Goal: Task Accomplishment & Management: Manage account settings

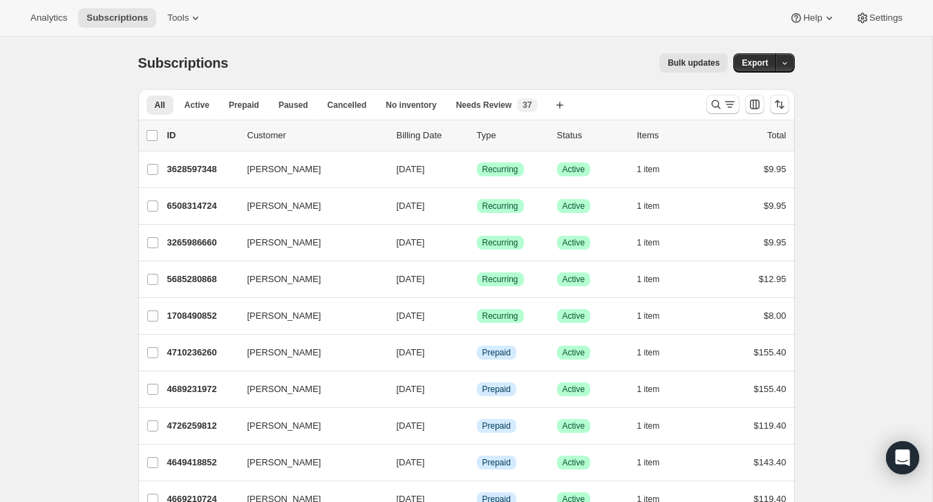
click at [702, 103] on div at bounding box center [748, 105] width 94 height 28
click at [711, 103] on icon "Search and filter results" at bounding box center [715, 104] width 9 height 9
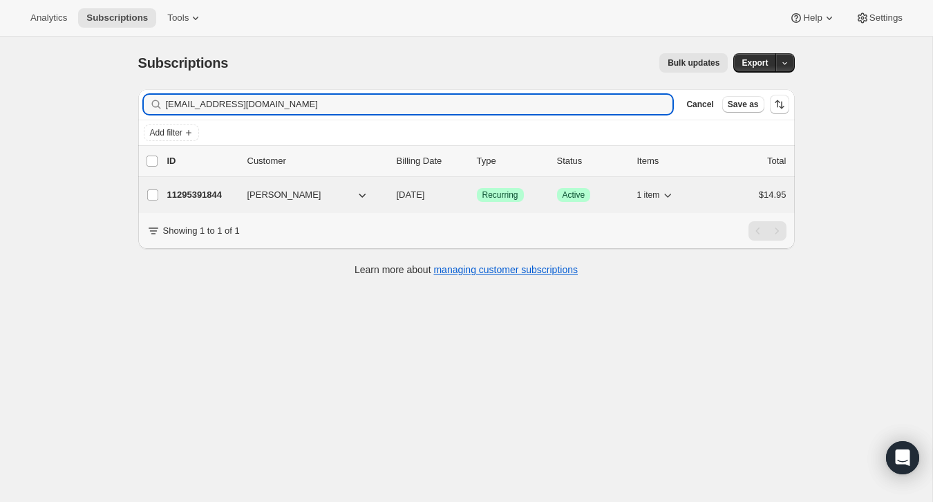
type input "[EMAIL_ADDRESS][DOMAIN_NAME]"
click at [749, 194] on div "$14.95" at bounding box center [751, 195] width 69 height 14
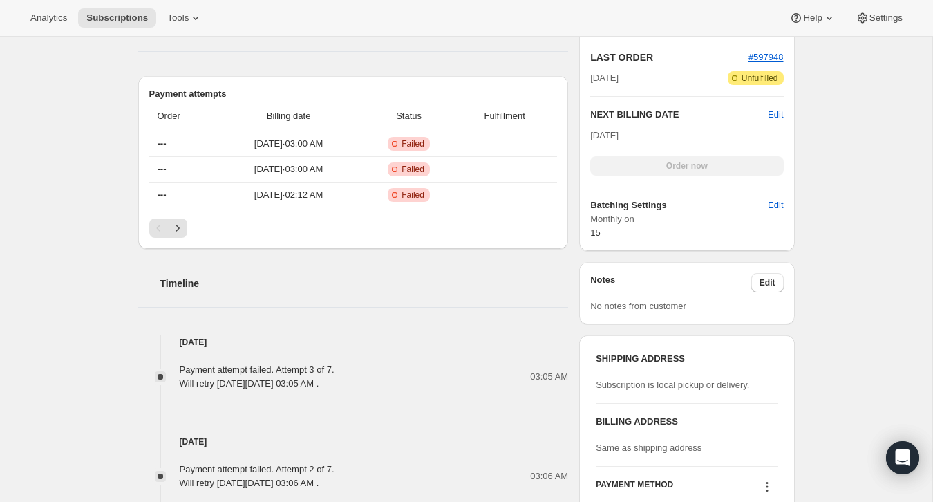
scroll to position [256, 0]
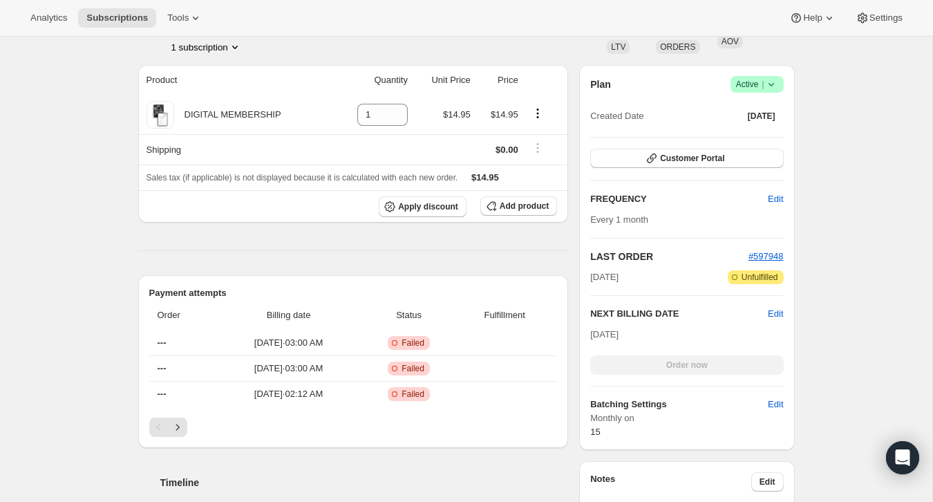
click at [756, 81] on span "Active |" at bounding box center [757, 84] width 42 height 14
click at [753, 138] on span "Cancel subscription" at bounding box center [753, 135] width 78 height 10
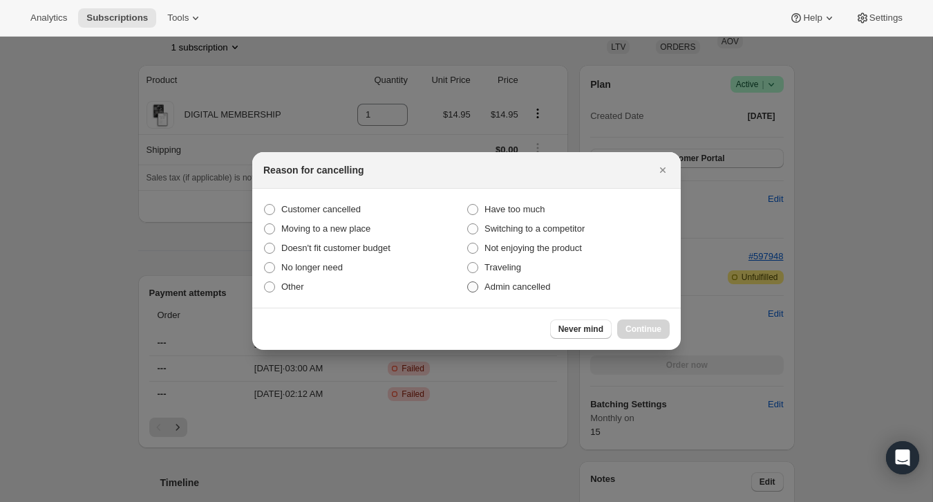
click at [543, 282] on span "Admin cancelled" at bounding box center [518, 286] width 66 height 10
click at [468, 282] on input "Admin cancelled" at bounding box center [467, 281] width 1 height 1
radio input "true"
click at [645, 326] on span "Continue" at bounding box center [644, 328] width 36 height 11
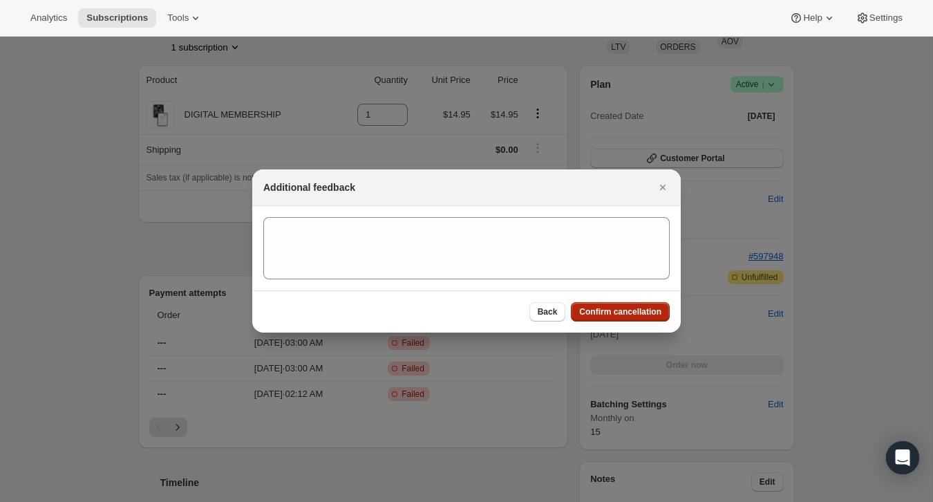
click at [644, 316] on span "Confirm cancellation" at bounding box center [620, 311] width 82 height 11
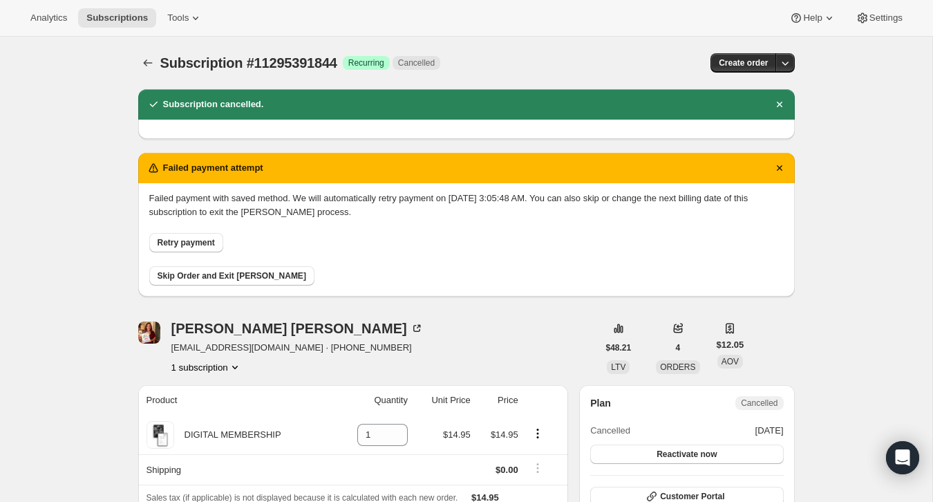
click at [150, 328] on img "Jennifer McMurray" at bounding box center [149, 332] width 22 height 22
click at [149, 73] on div "Subscription #11295391844. This page is ready Subscription #11295391844 Success…" at bounding box center [466, 63] width 657 height 53
click at [147, 53] on button "Subscriptions" at bounding box center [147, 62] width 19 height 19
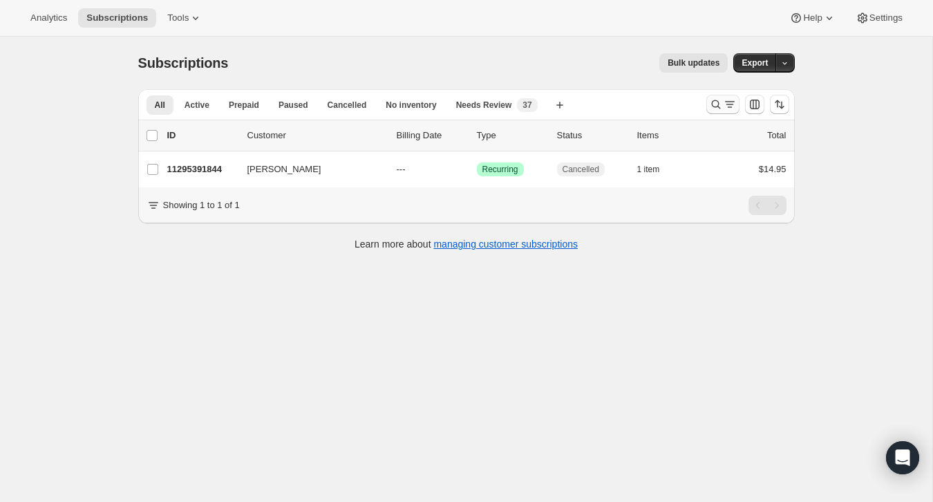
click at [726, 97] on icon "Search and filter results" at bounding box center [730, 104] width 14 height 14
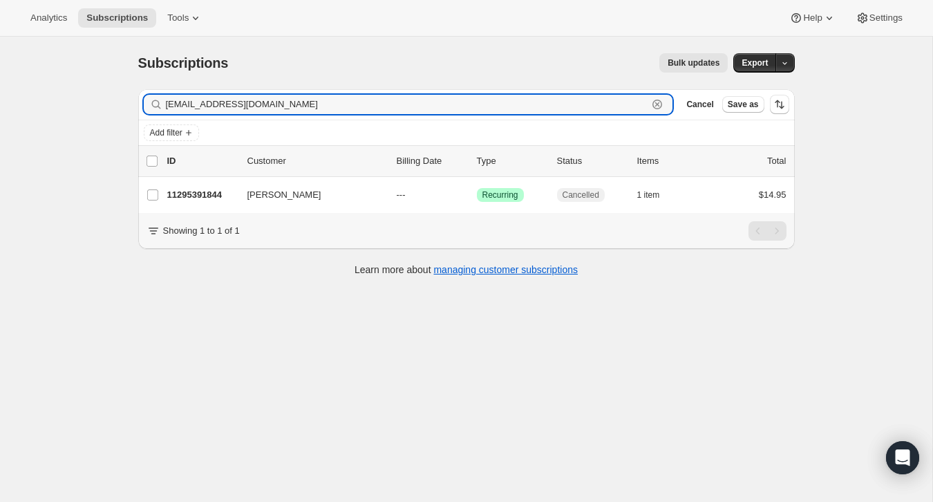
click at [662, 101] on icon "button" at bounding box center [657, 104] width 14 height 14
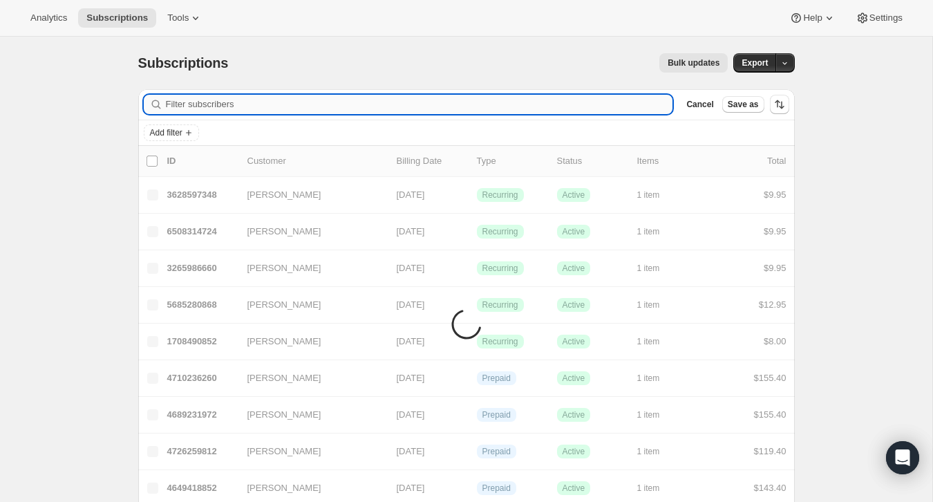
paste input "[EMAIL_ADDRESS][DOMAIN_NAME]"
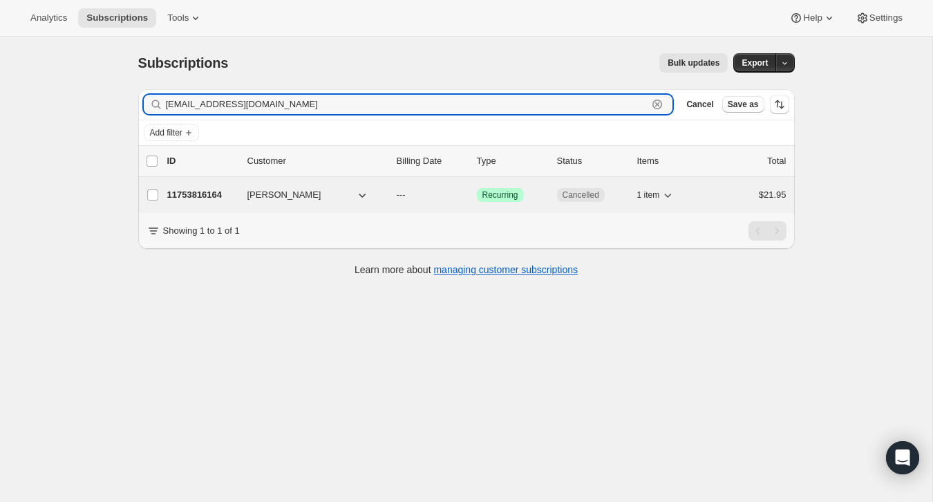
type input "[EMAIL_ADDRESS][DOMAIN_NAME]"
click at [722, 197] on div "$21.95" at bounding box center [751, 195] width 69 height 14
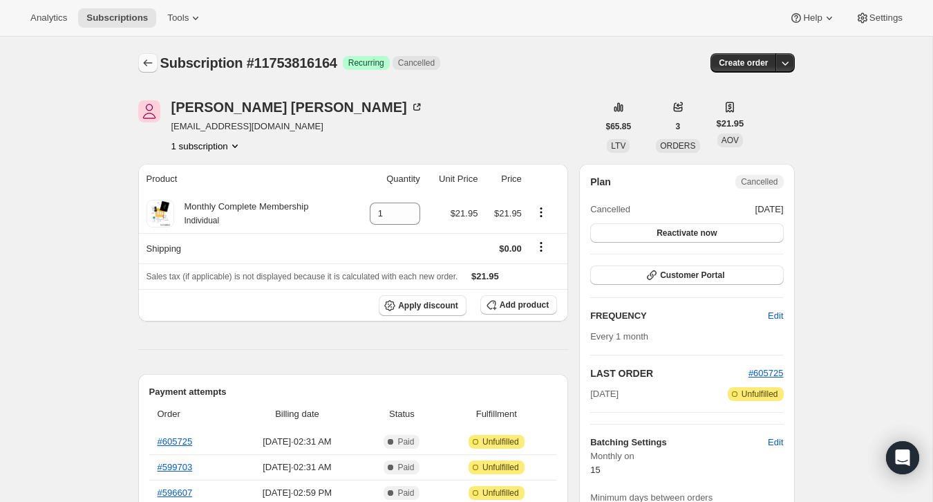
click at [147, 62] on icon "Subscriptions" at bounding box center [148, 63] width 14 height 14
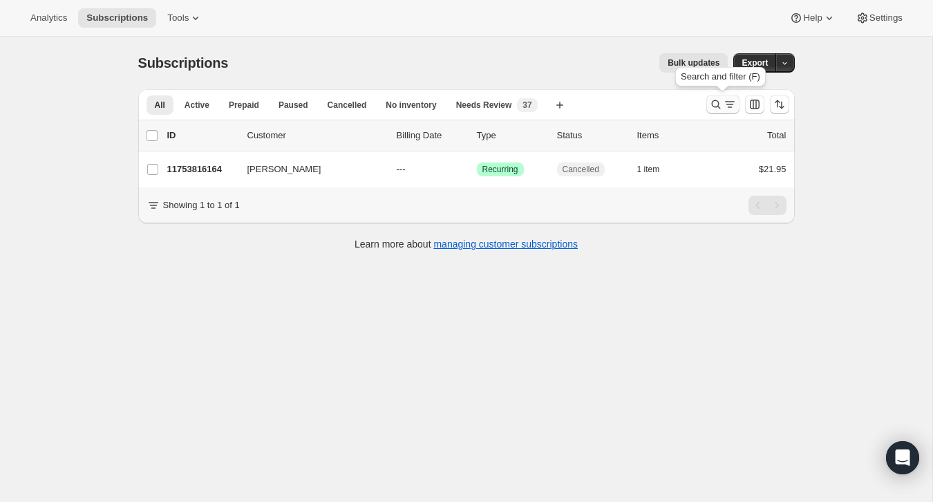
click at [720, 106] on icon "Search and filter results" at bounding box center [716, 104] width 14 height 14
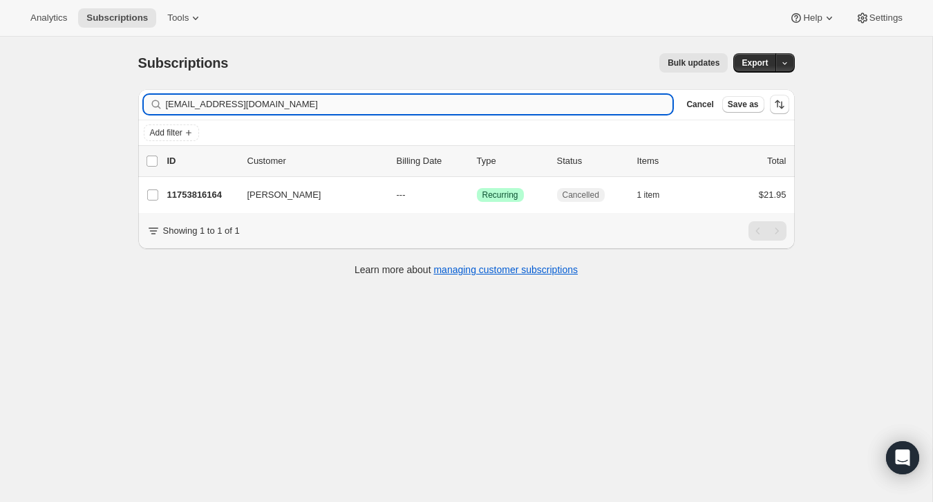
click at [604, 105] on input "[EMAIL_ADDRESS][DOMAIN_NAME]" at bounding box center [419, 104] width 507 height 19
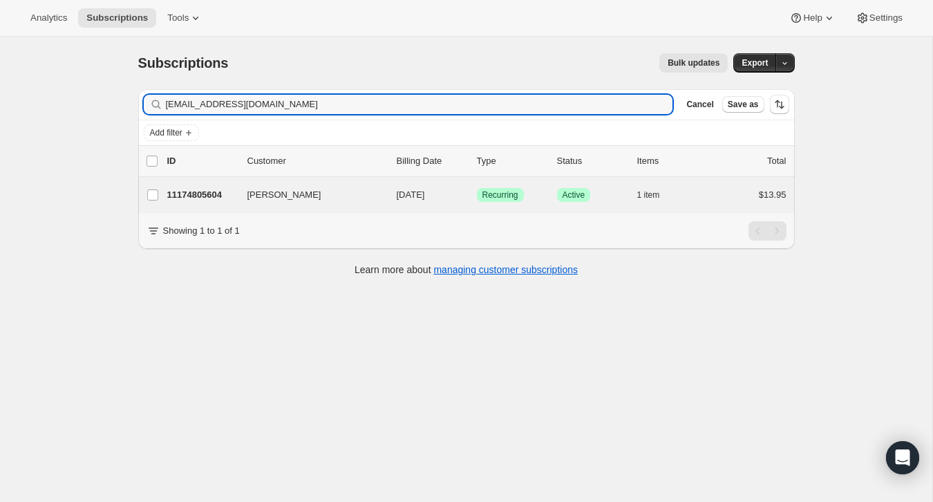
type input "[EMAIL_ADDRESS][DOMAIN_NAME]"
click at [727, 205] on div "[PERSON_NAME] 11174805604 [PERSON_NAME] [DATE] Success Recurring Success Active…" at bounding box center [466, 195] width 657 height 36
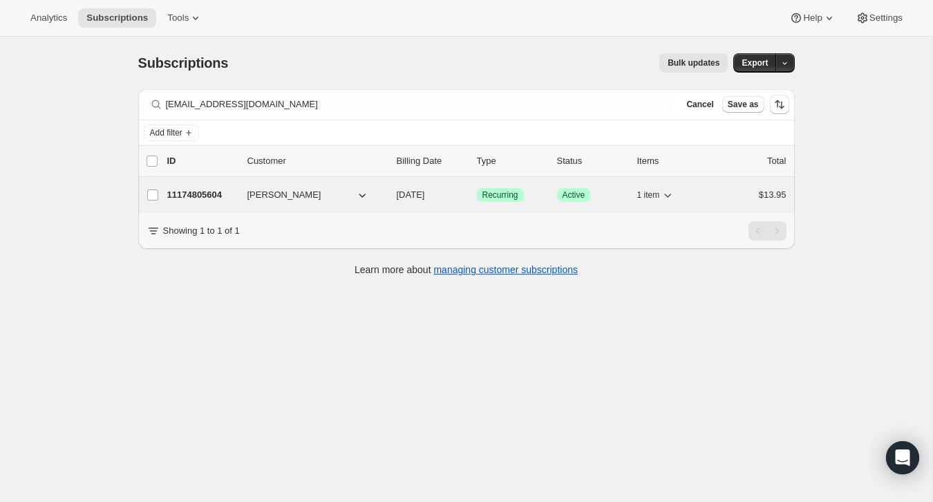
click at [734, 200] on div "$13.95" at bounding box center [751, 195] width 69 height 14
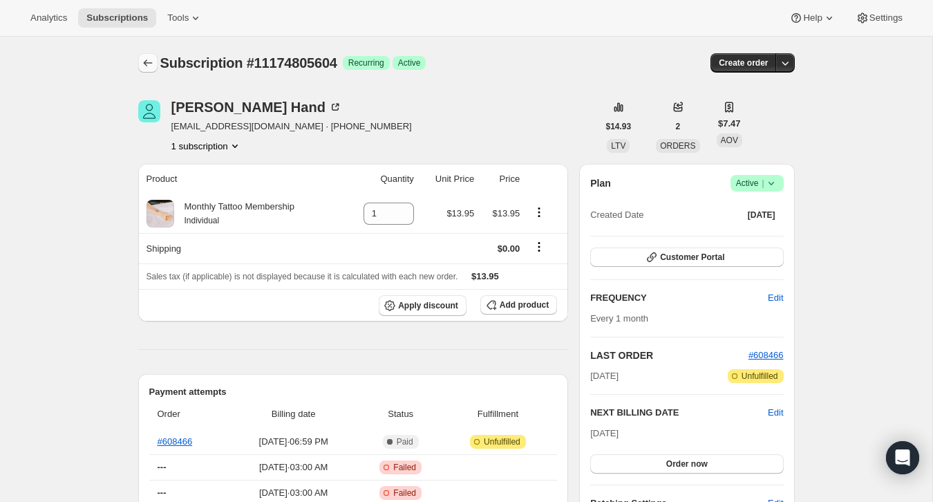
click at [149, 68] on icon "Subscriptions" at bounding box center [148, 63] width 14 height 14
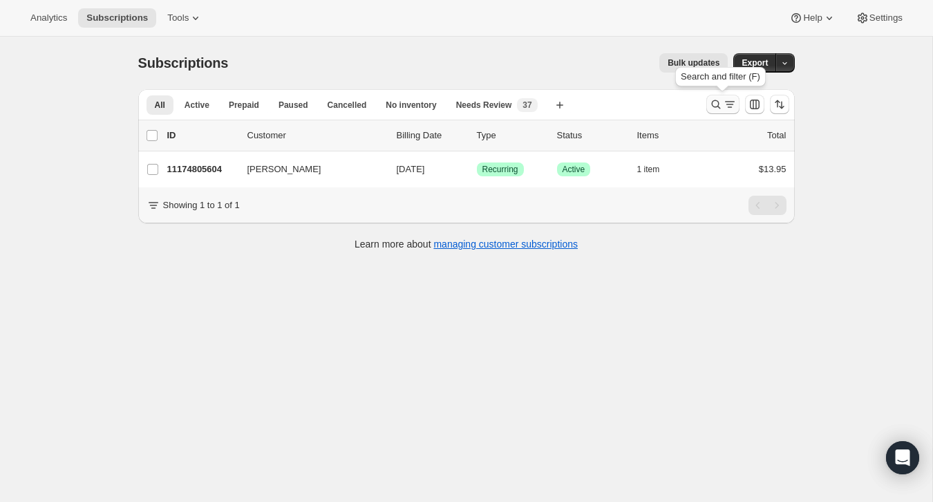
click at [710, 106] on icon "Search and filter results" at bounding box center [716, 104] width 14 height 14
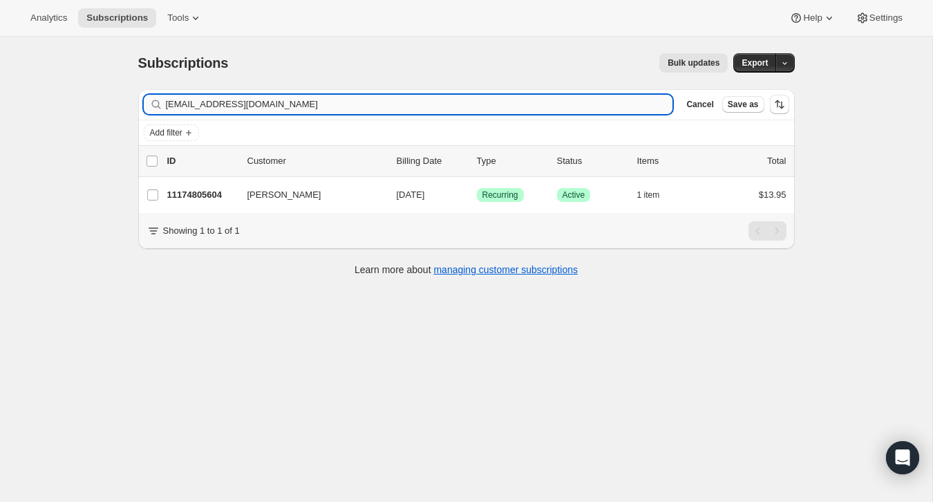
click at [642, 104] on input "[EMAIL_ADDRESS][DOMAIN_NAME]" at bounding box center [419, 104] width 507 height 19
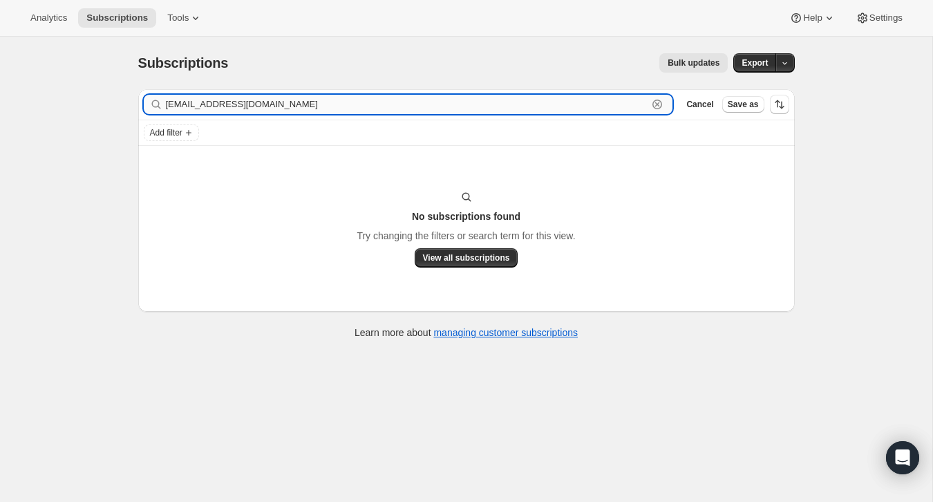
click at [308, 102] on input "[EMAIL_ADDRESS][DOMAIN_NAME]" at bounding box center [407, 104] width 482 height 19
paste input "[PERSON_NAME]"
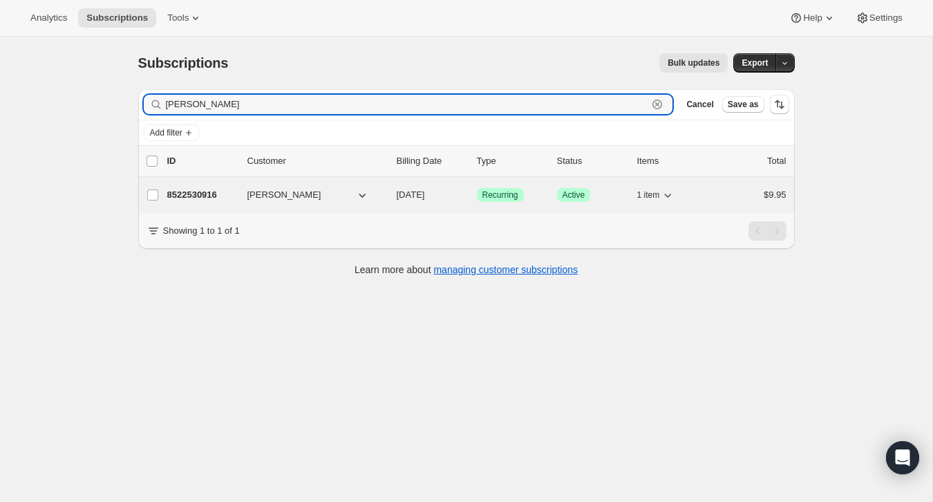
type input "[PERSON_NAME]"
click at [702, 191] on div "1 item" at bounding box center [671, 194] width 69 height 19
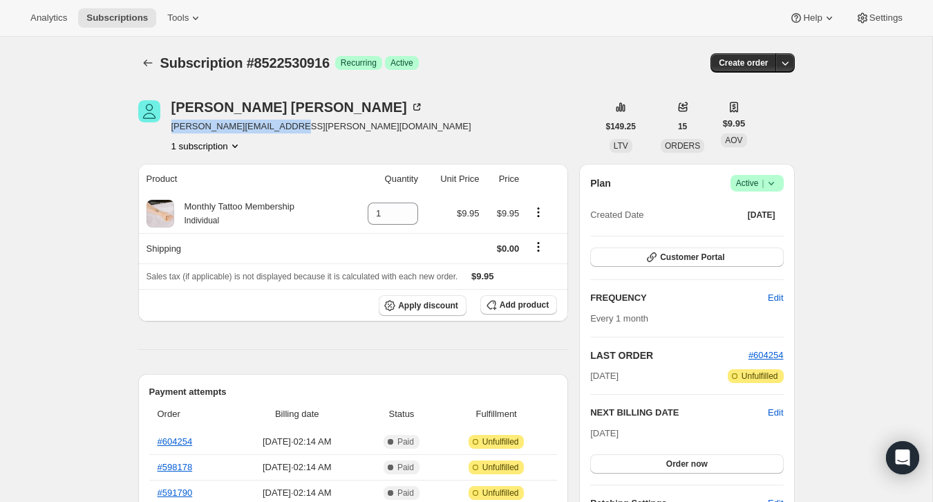
drag, startPoint x: 285, startPoint y: 124, endPoint x: 170, endPoint y: 128, distance: 115.5
click at [170, 128] on div "[PERSON_NAME] [PERSON_NAME][EMAIL_ADDRESS][PERSON_NAME][DOMAIN_NAME] 1 subscrip…" at bounding box center [368, 126] width 460 height 53
copy span "[PERSON_NAME][EMAIL_ADDRESS][PERSON_NAME][DOMAIN_NAME]"
click at [772, 178] on icon at bounding box center [771, 183] width 14 height 14
click at [758, 227] on span "Cancel subscription" at bounding box center [753, 234] width 78 height 14
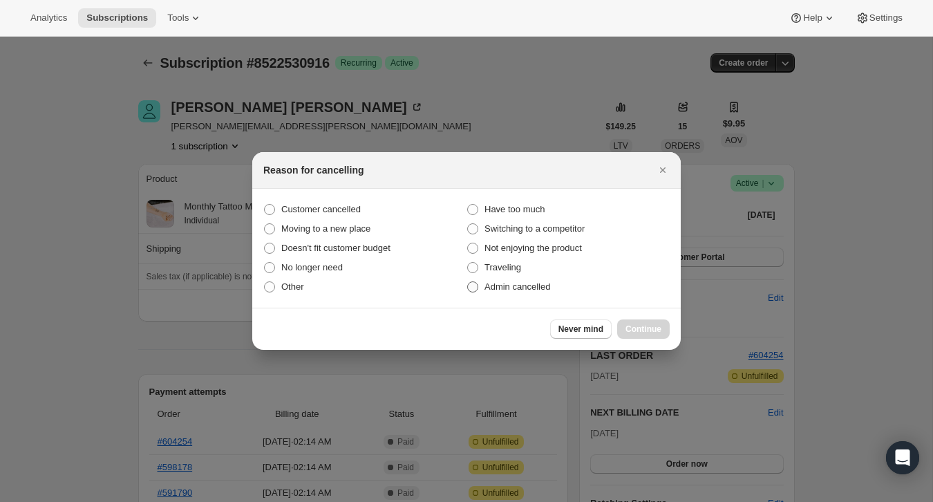
click at [540, 283] on span "Admin cancelled" at bounding box center [518, 286] width 66 height 10
click at [468, 282] on input "Admin cancelled" at bounding box center [467, 281] width 1 height 1
radio input "true"
click at [659, 327] on span "Continue" at bounding box center [644, 328] width 36 height 11
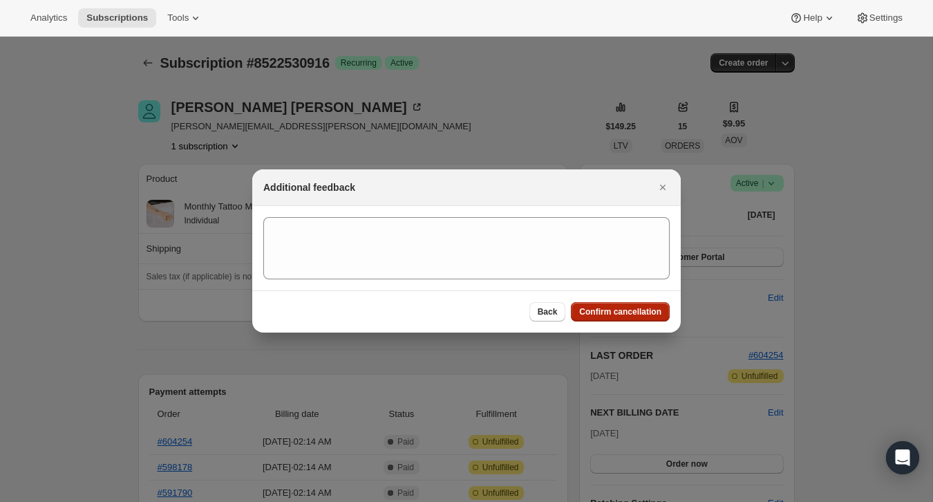
click at [659, 317] on span "Confirm cancellation" at bounding box center [620, 311] width 82 height 11
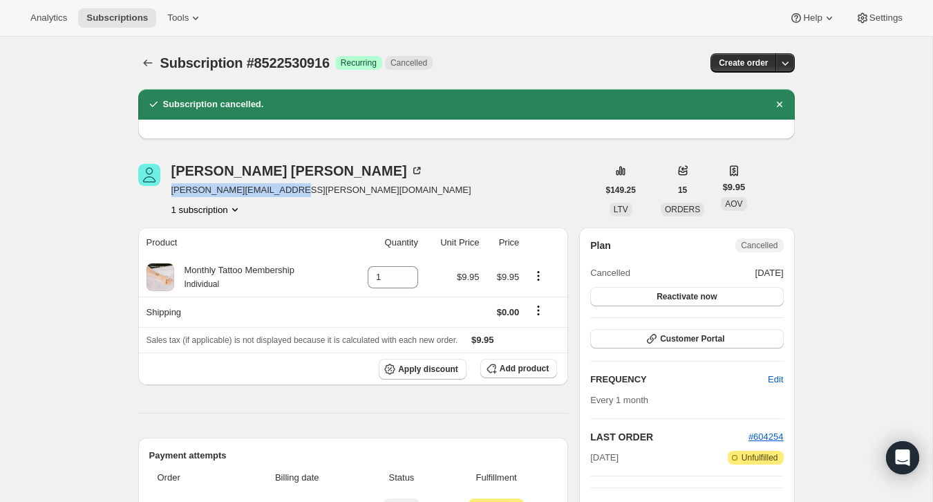
drag, startPoint x: 293, startPoint y: 191, endPoint x: 170, endPoint y: 193, distance: 123.0
click at [170, 193] on div "[PERSON_NAME] [PERSON_NAME][EMAIL_ADDRESS][PERSON_NAME][DOMAIN_NAME] 1 subscrip…" at bounding box center [368, 190] width 460 height 53
copy span "[PERSON_NAME][EMAIL_ADDRESS][PERSON_NAME][DOMAIN_NAME]"
